Goal: Information Seeking & Learning: Learn about a topic

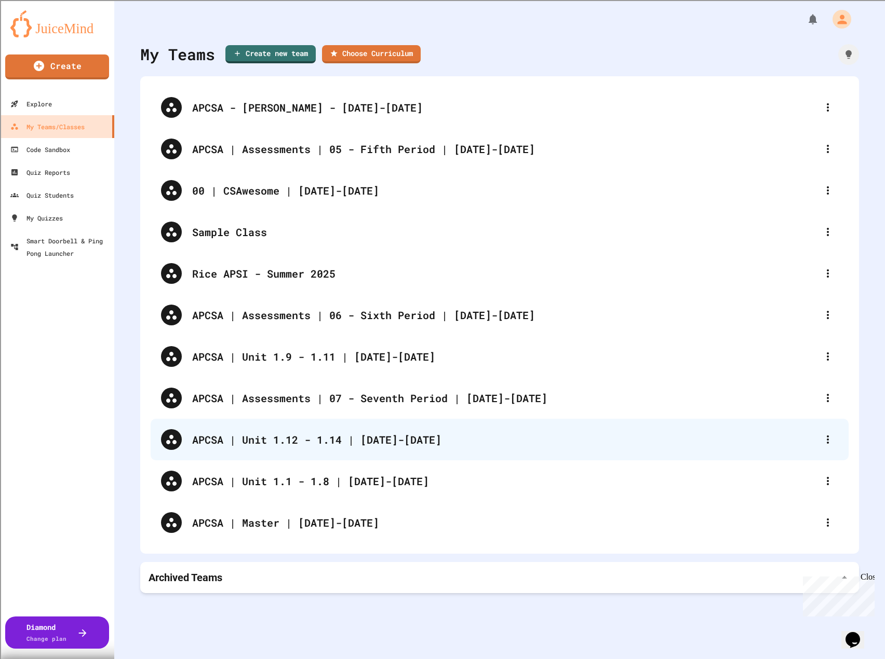
click at [286, 430] on div "APCSA | Unit 1.12 - 1.14 | [DATE]-[DATE]" at bounding box center [500, 440] width 698 height 42
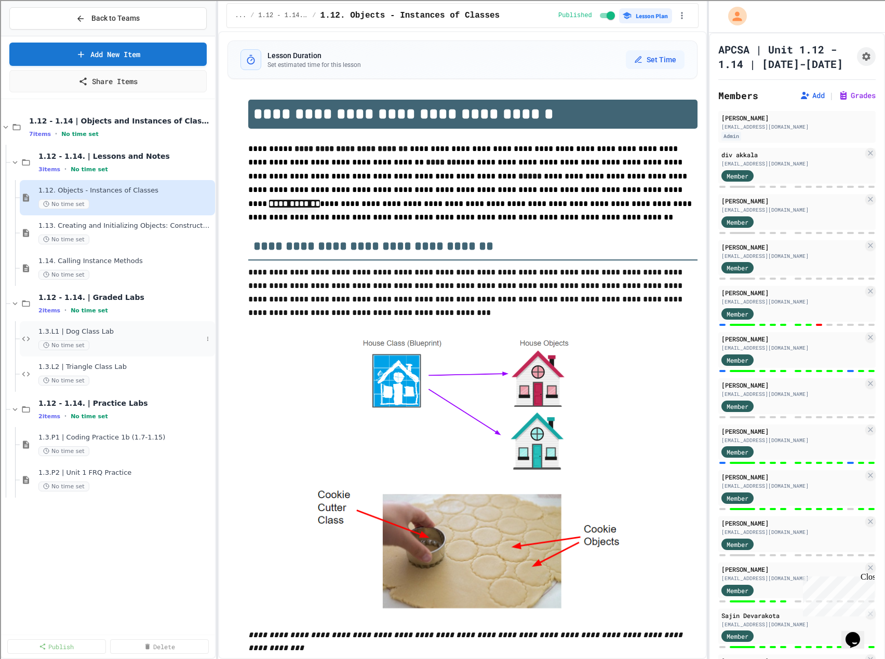
click at [100, 332] on span "1.3.L1 | Dog Class Lab" at bounding box center [120, 332] width 164 height 9
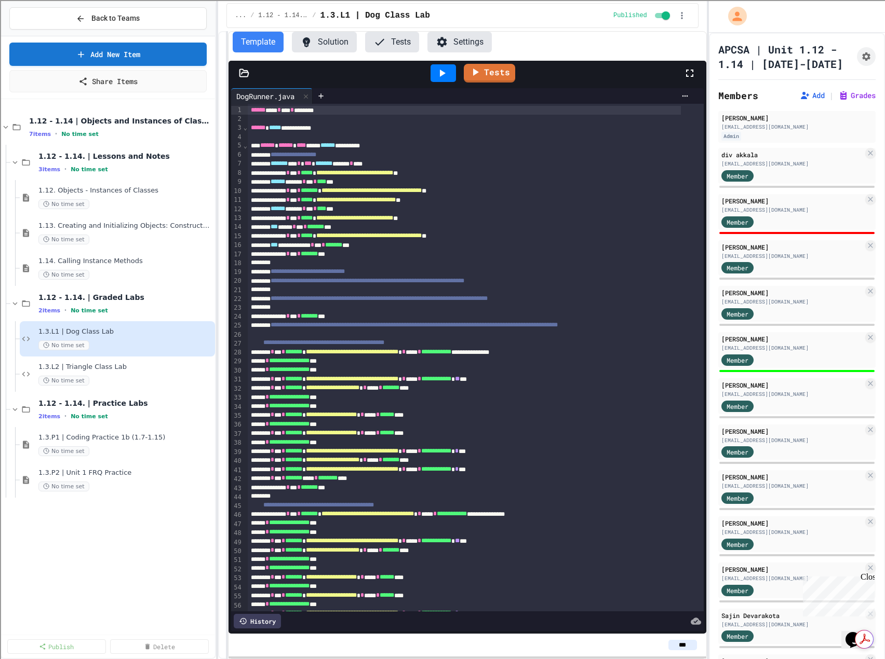
click at [336, 41] on button "Solution" at bounding box center [324, 42] width 65 height 21
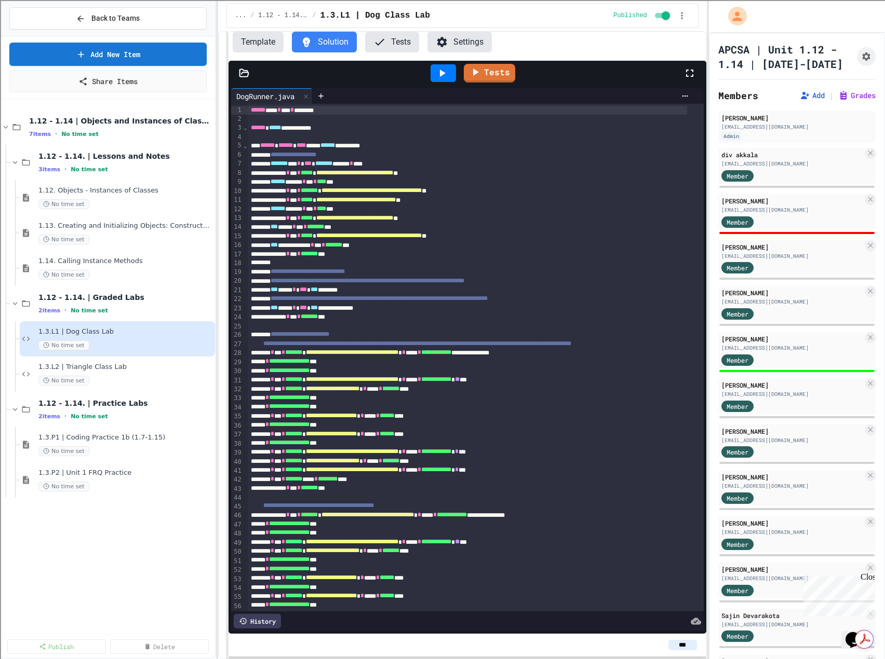
scroll to position [97, 0]
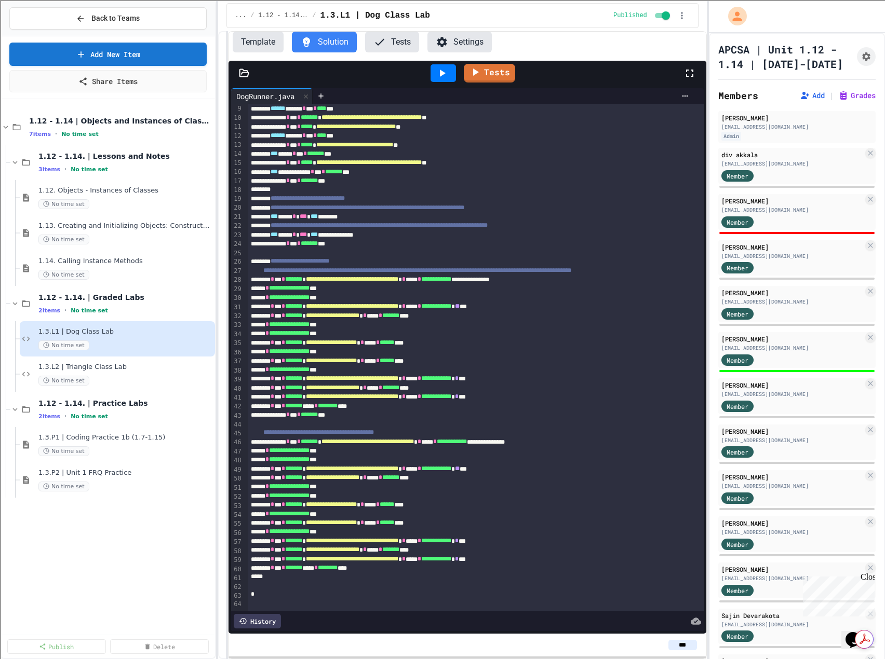
click at [242, 74] on icon at bounding box center [244, 73] width 10 height 10
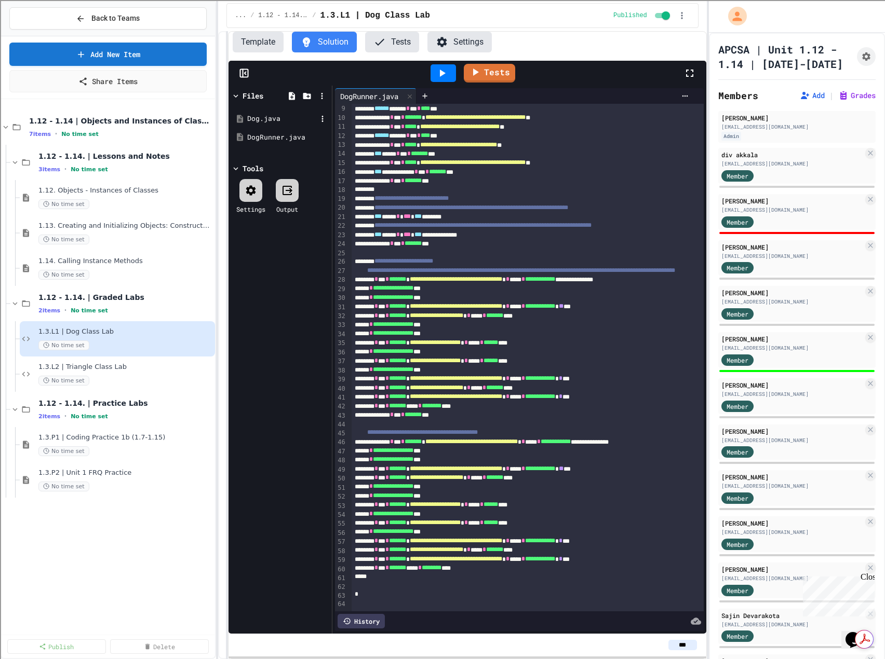
click at [264, 118] on div "Dog.java" at bounding box center [282, 119] width 70 height 10
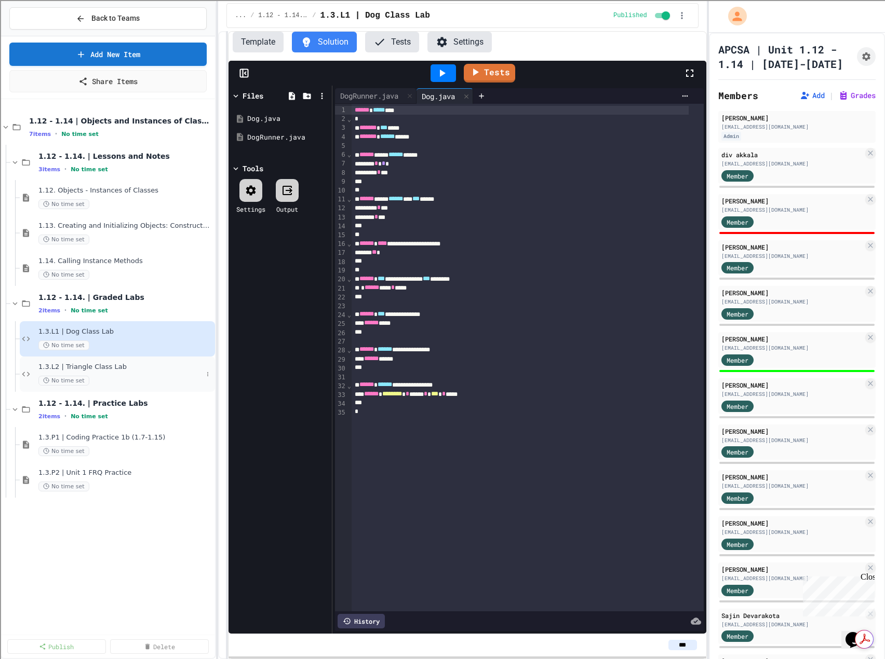
click at [139, 366] on span "1.3.L2 | Triangle Class Lab" at bounding box center [120, 367] width 164 height 9
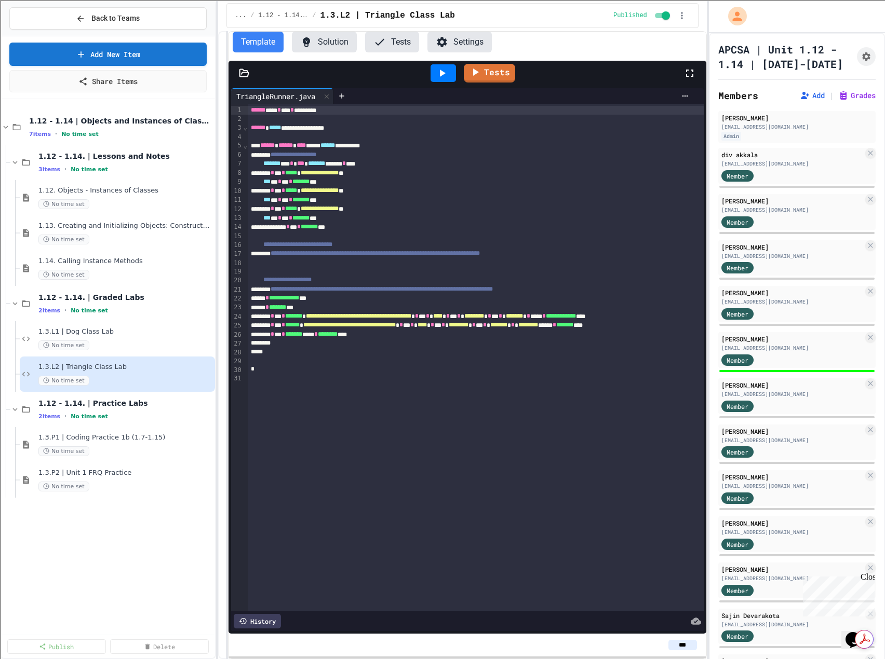
click at [334, 40] on button "Solution" at bounding box center [324, 42] width 65 height 21
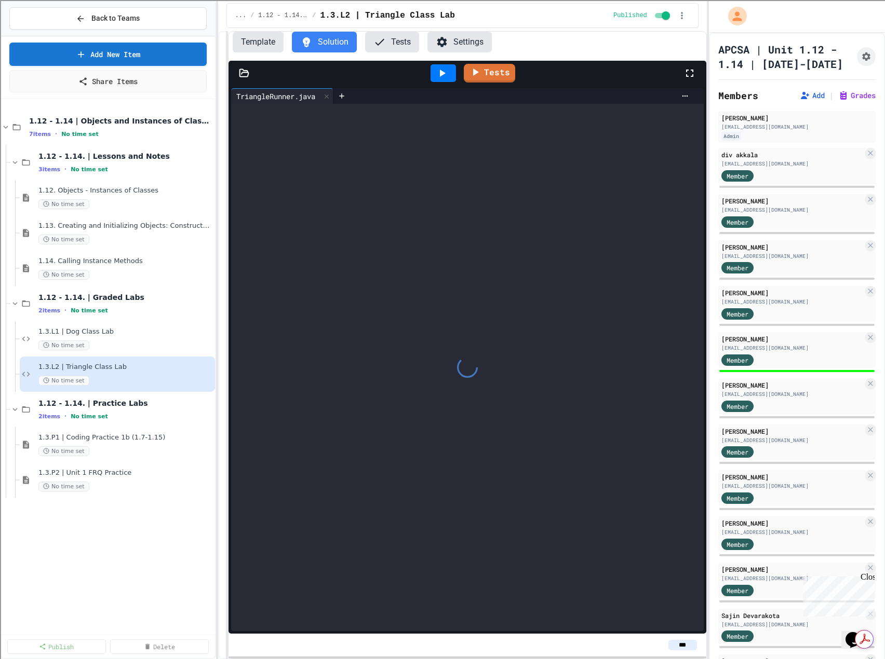
click at [241, 75] on icon at bounding box center [244, 73] width 10 height 10
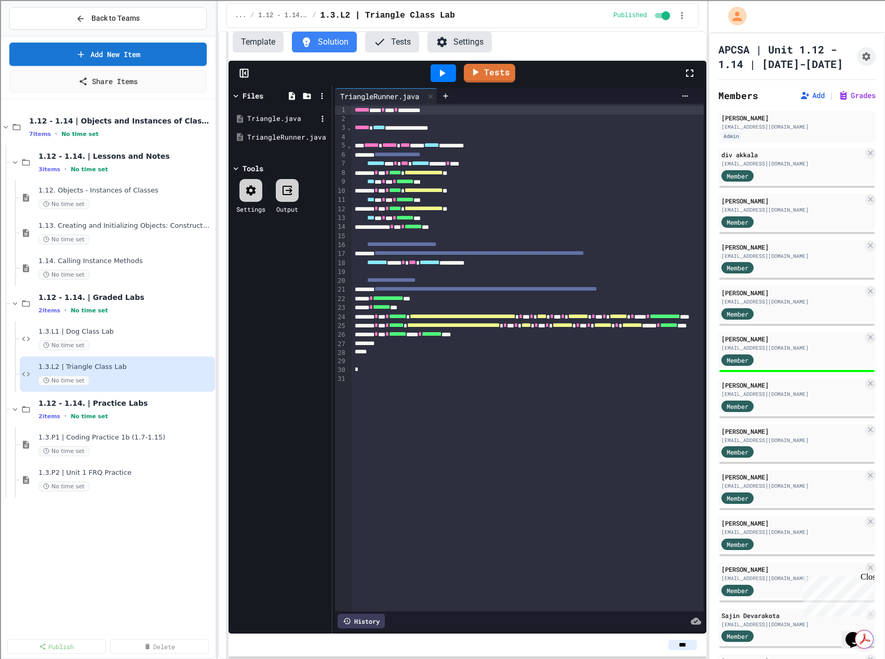
click at [268, 121] on div "Triangle.java" at bounding box center [282, 119] width 70 height 10
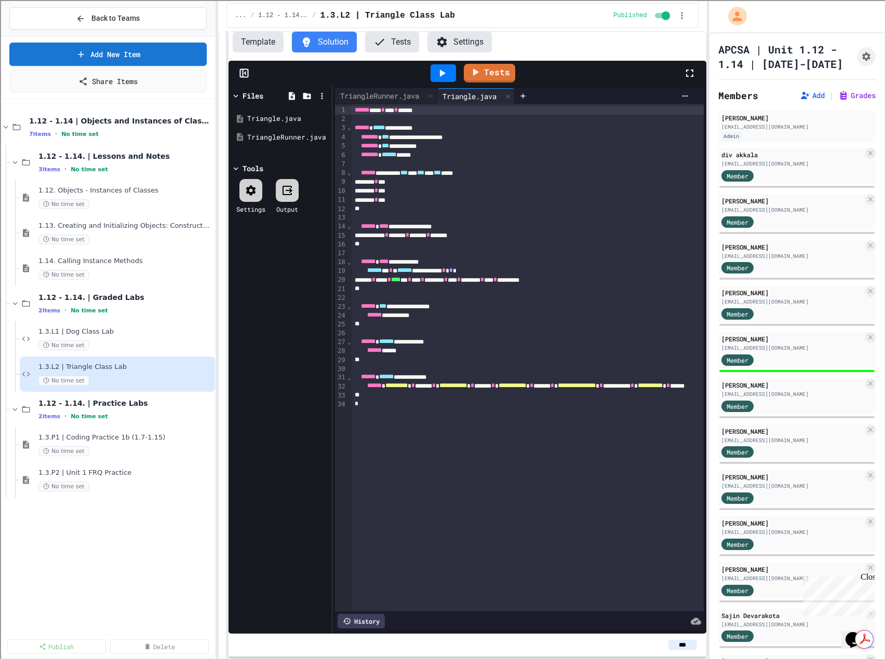
click at [267, 47] on button "Template" at bounding box center [258, 42] width 51 height 21
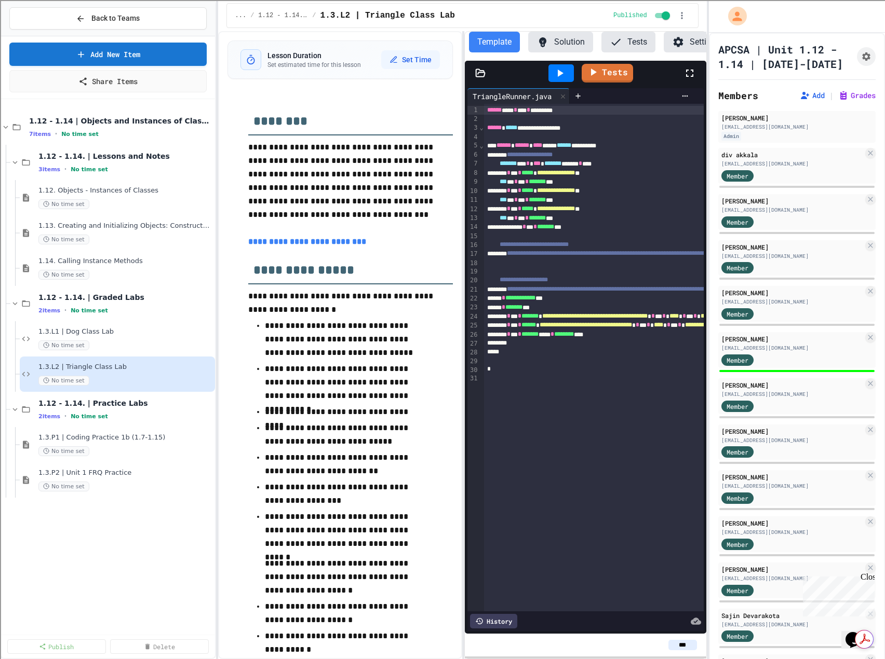
click at [482, 85] on div "**********" at bounding box center [462, 345] width 488 height 628
